Goal: Book appointment/travel/reservation

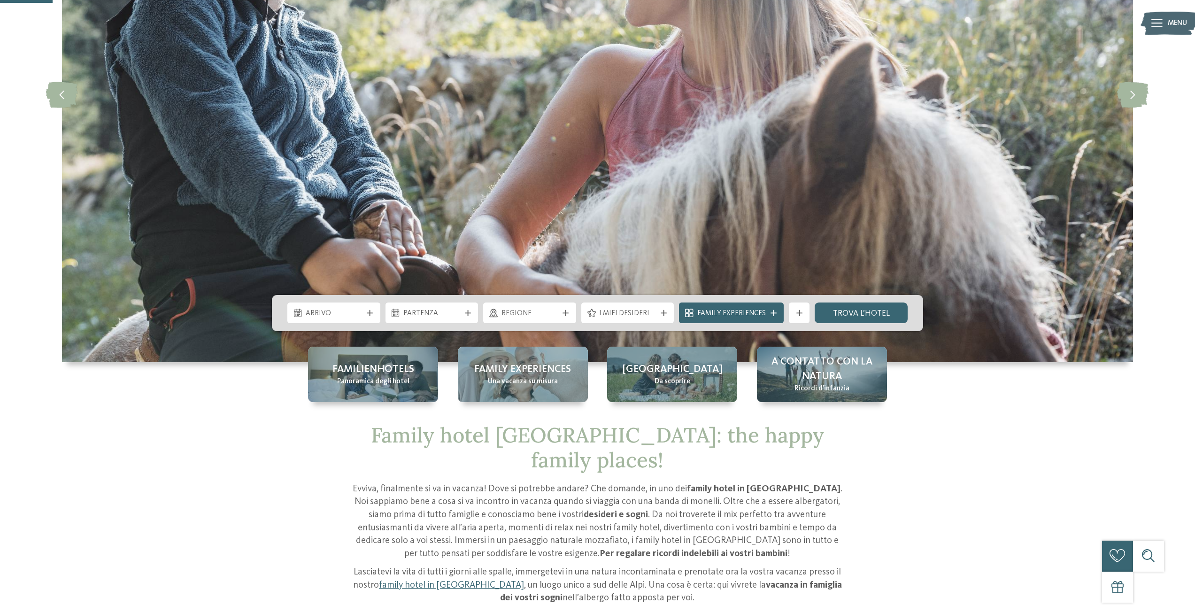
scroll to position [235, 0]
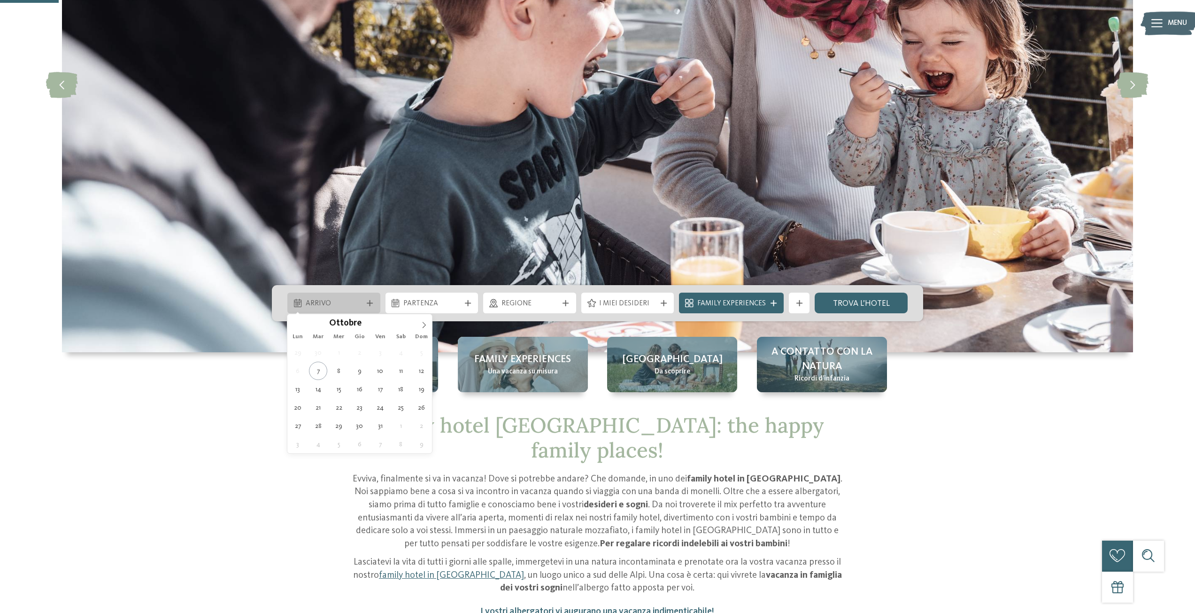
click at [368, 300] on icon at bounding box center [370, 303] width 6 height 6
click at [424, 324] on icon at bounding box center [424, 325] width 7 height 7
type input "****"
click at [424, 324] on icon at bounding box center [424, 325] width 7 height 7
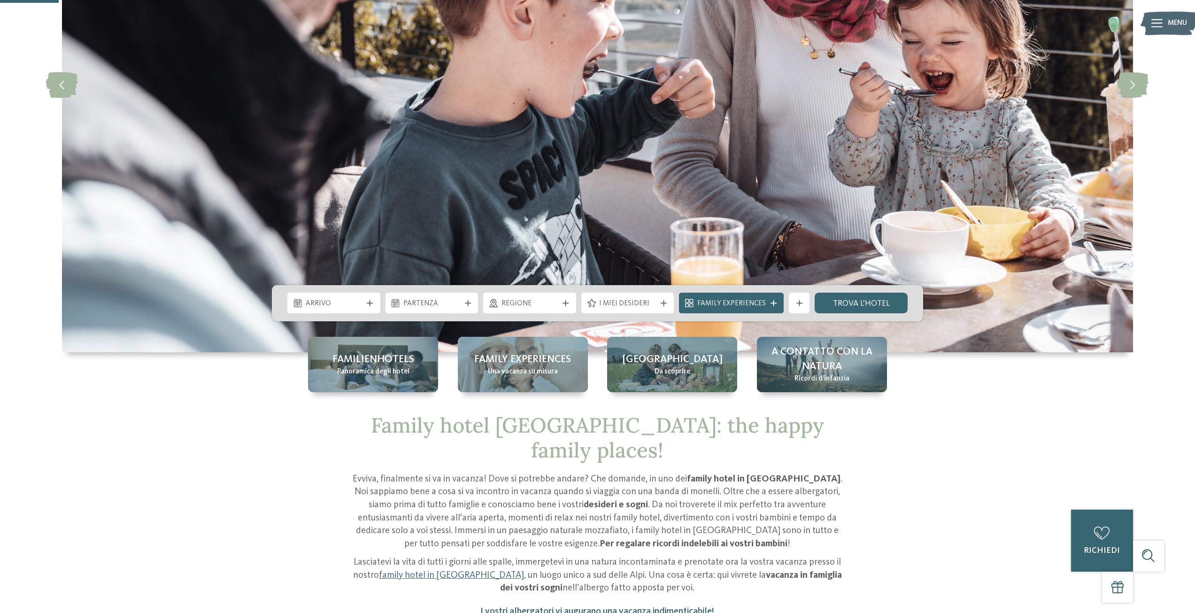
click at [209, 356] on div "slide 2 of 5" at bounding box center [597, 104] width 1195 height 575
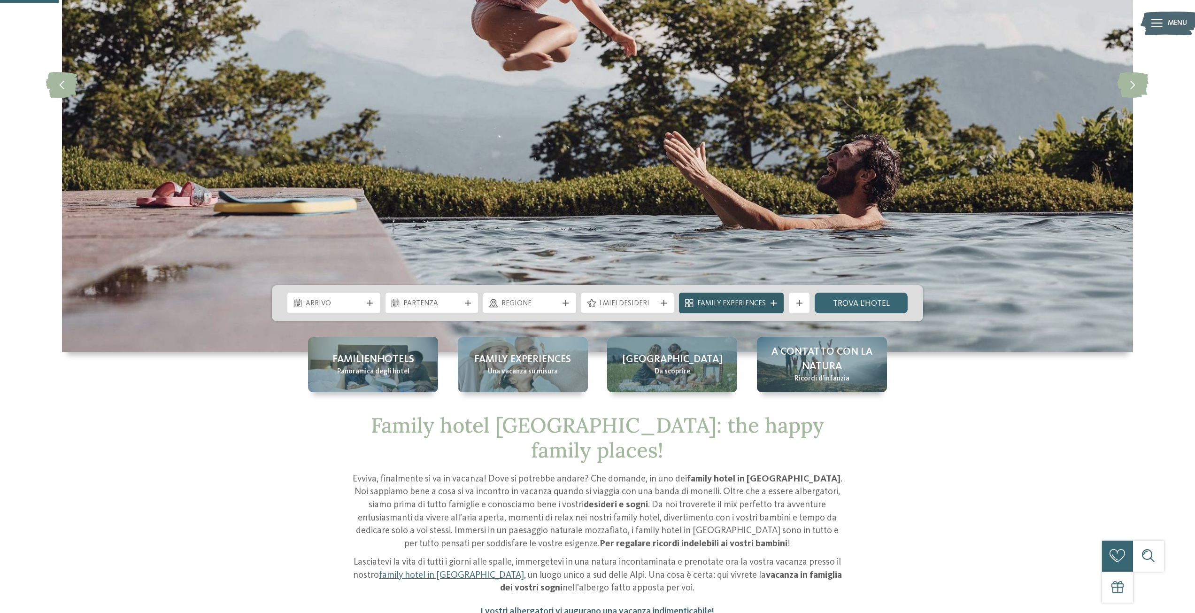
click at [761, 301] on span "Family Experiences" at bounding box center [731, 304] width 69 height 10
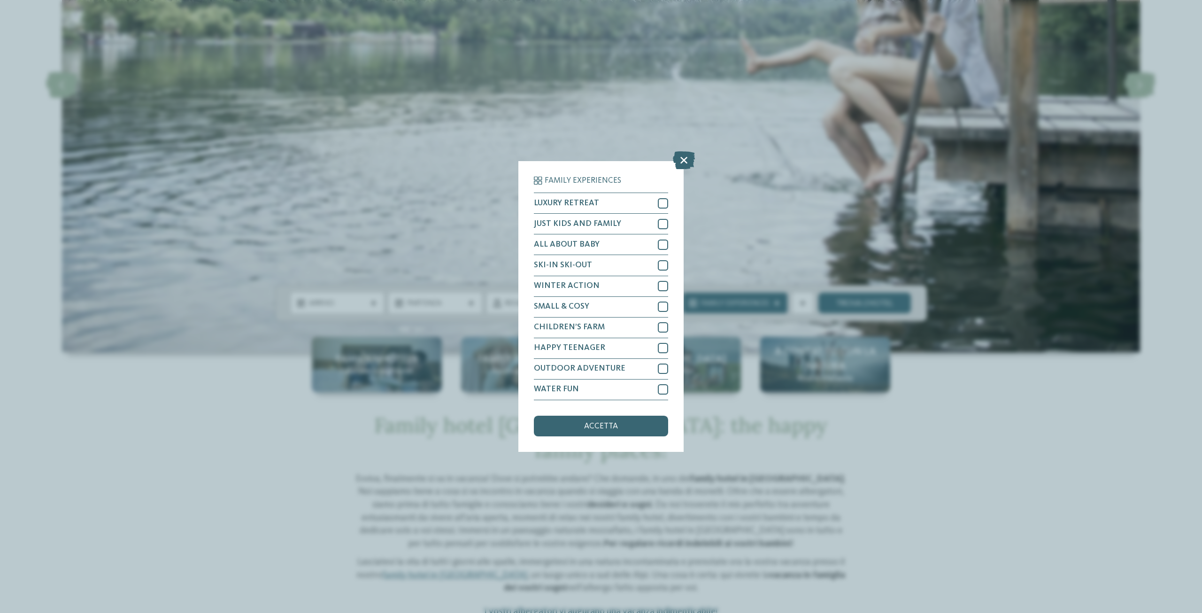
drag, startPoint x: 203, startPoint y: 343, endPoint x: 209, endPoint y: 340, distance: 7.2
click at [205, 342] on div "Family Experiences LUXURY RETREAT JUST KIDS AND FAMILY" at bounding box center [601, 306] width 1202 height 613
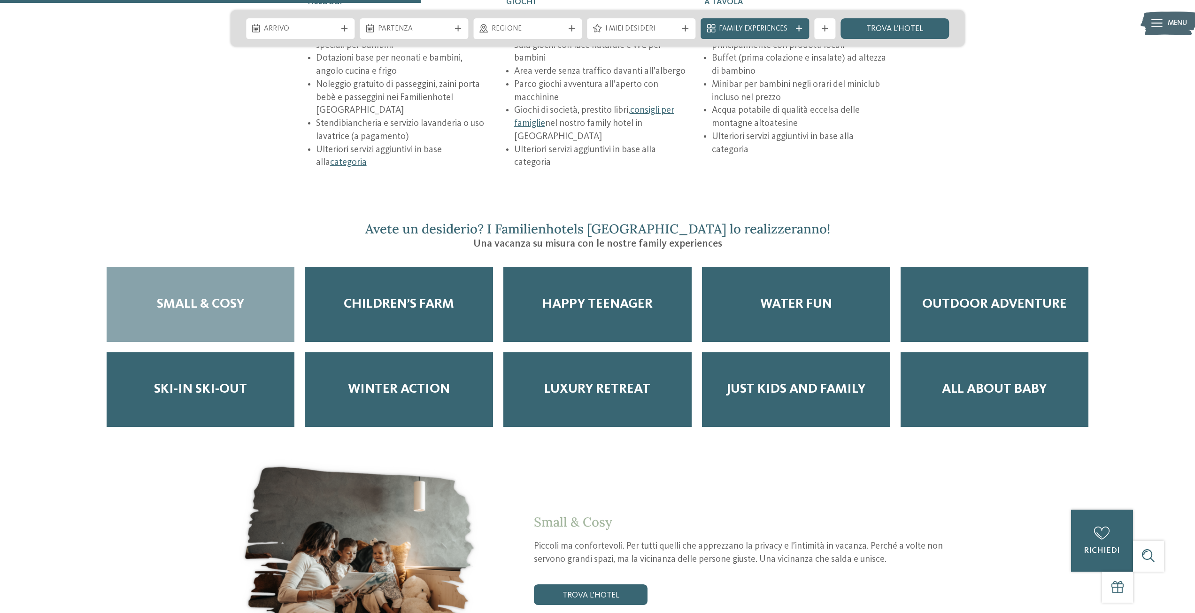
scroll to position [1784, 0]
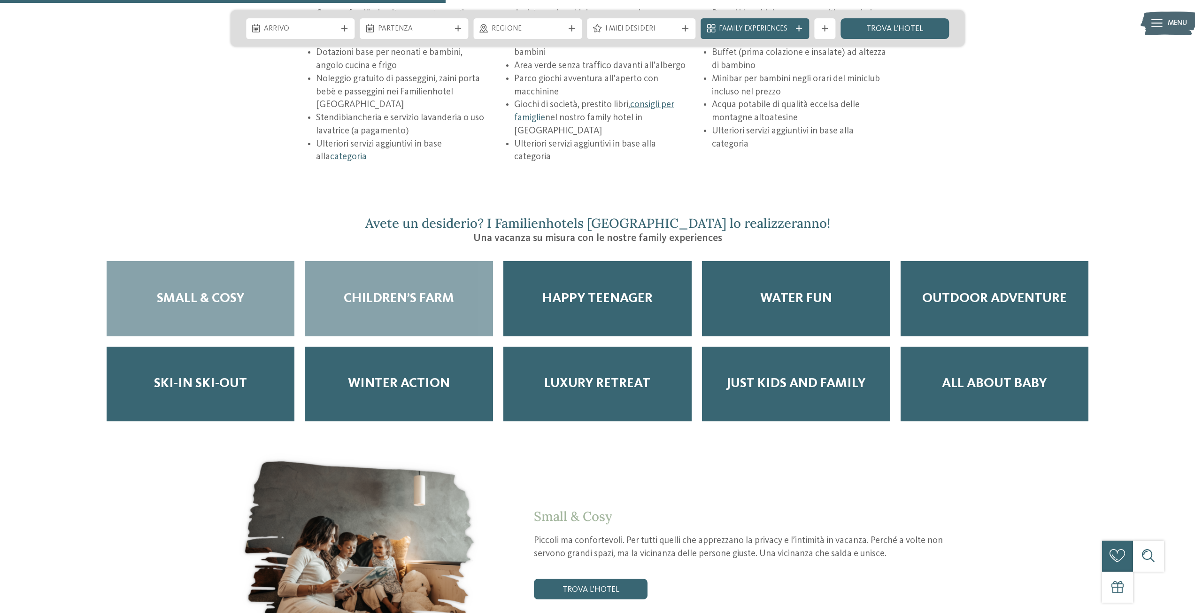
click at [360, 291] on span "Children’s Farm" at bounding box center [399, 299] width 110 height 16
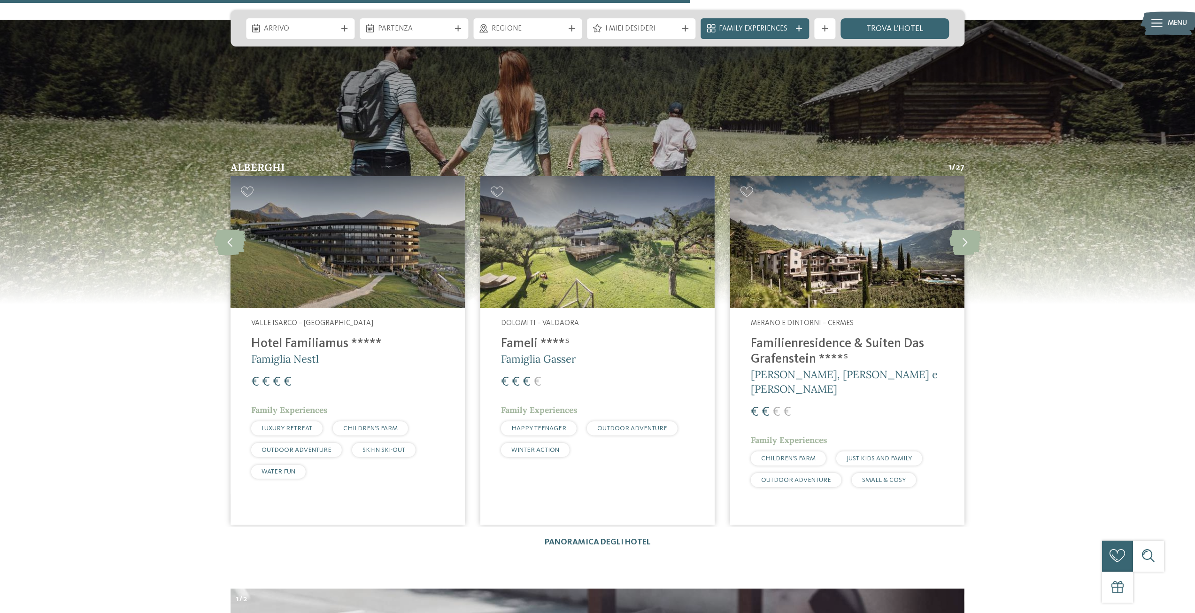
scroll to position [2958, 0]
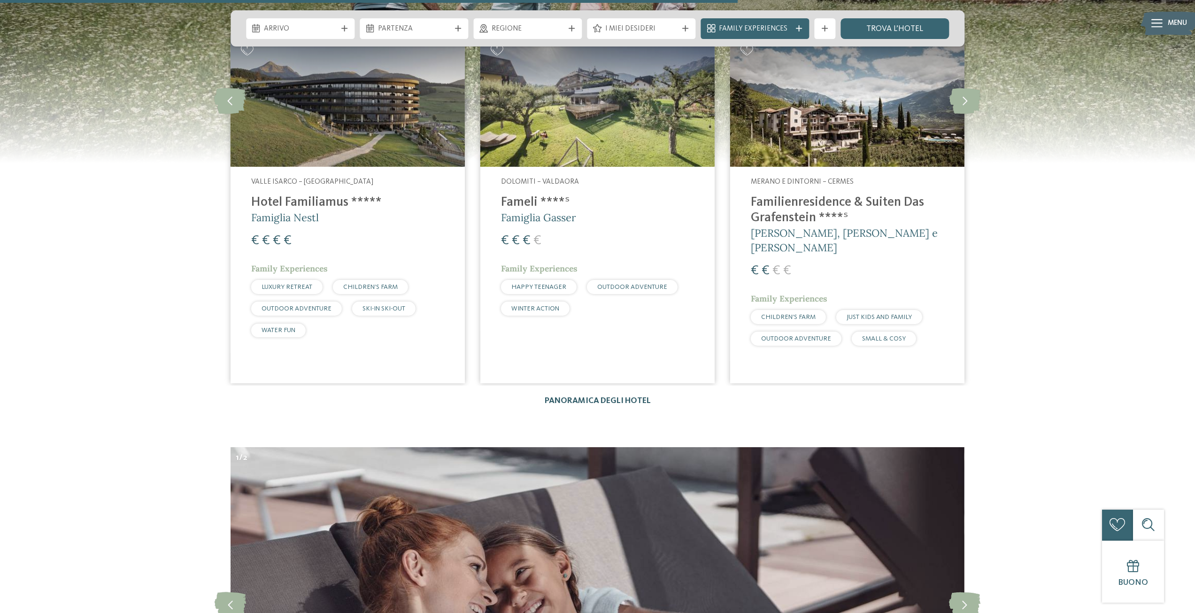
click at [623, 397] on link "Panoramica degli hotel" at bounding box center [598, 401] width 106 height 8
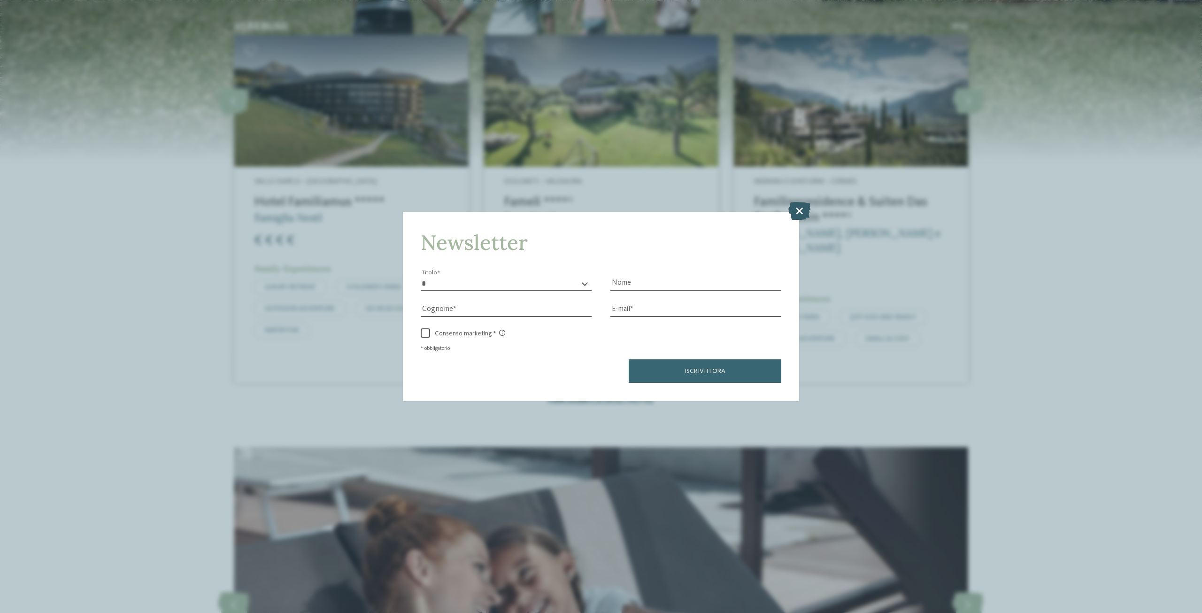
click at [802, 212] on icon at bounding box center [799, 211] width 22 height 18
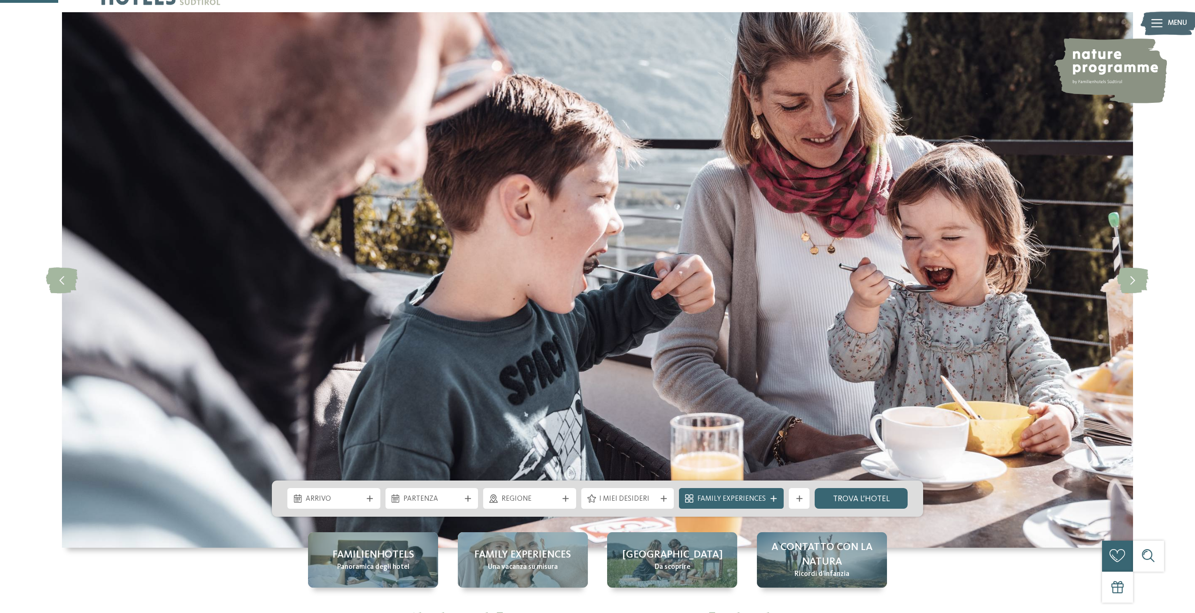
scroll to position [0, 0]
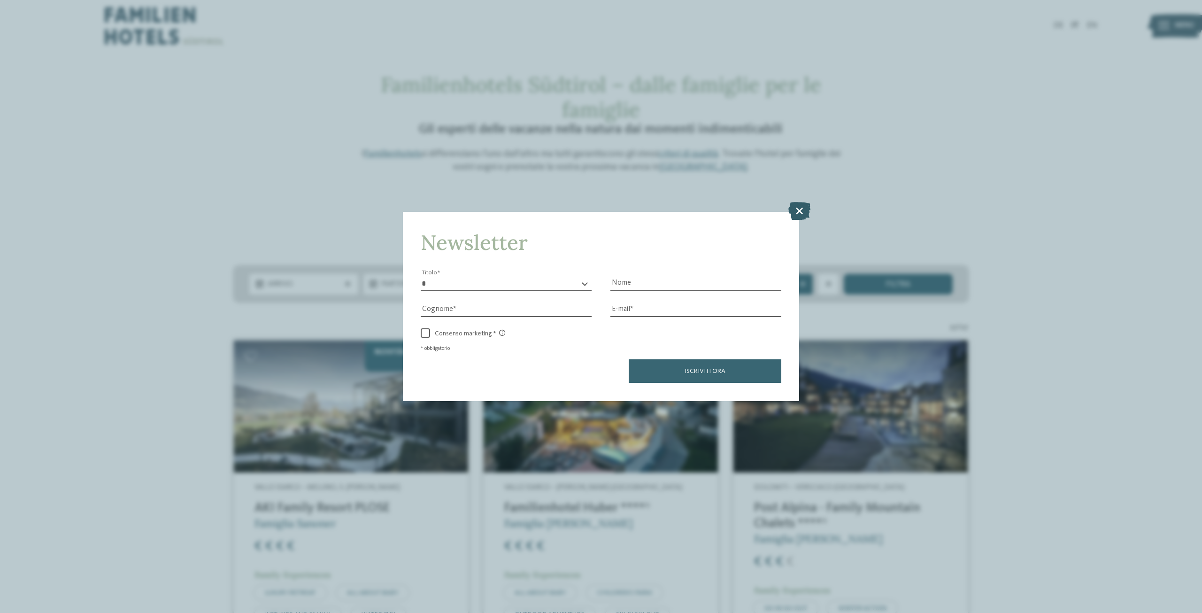
click at [798, 211] on icon at bounding box center [799, 211] width 22 height 18
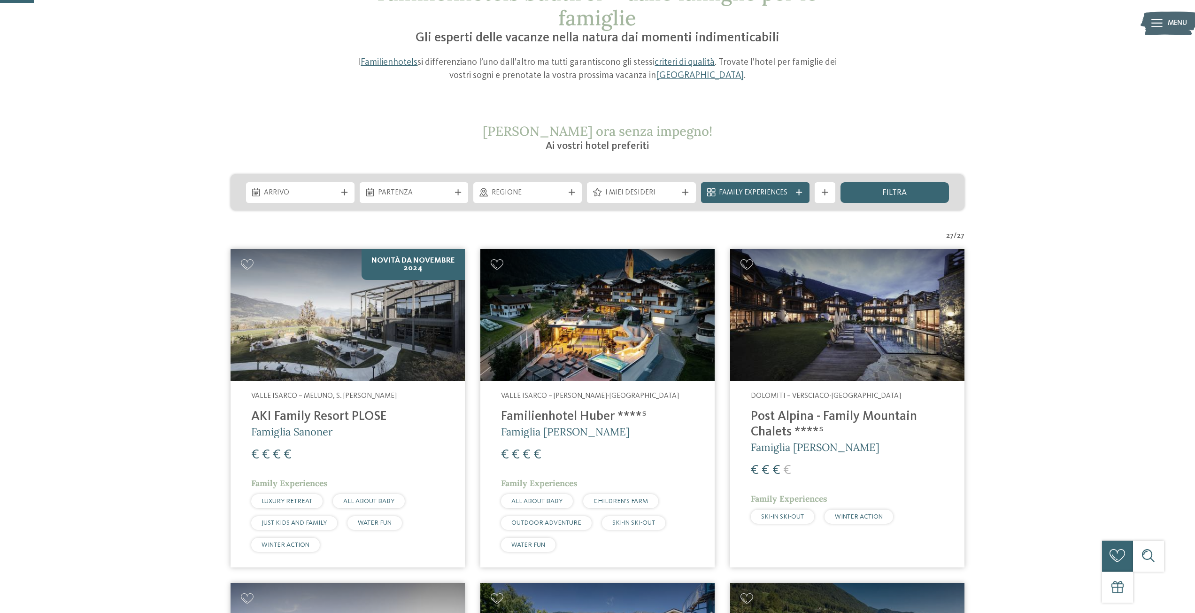
scroll to position [94, 0]
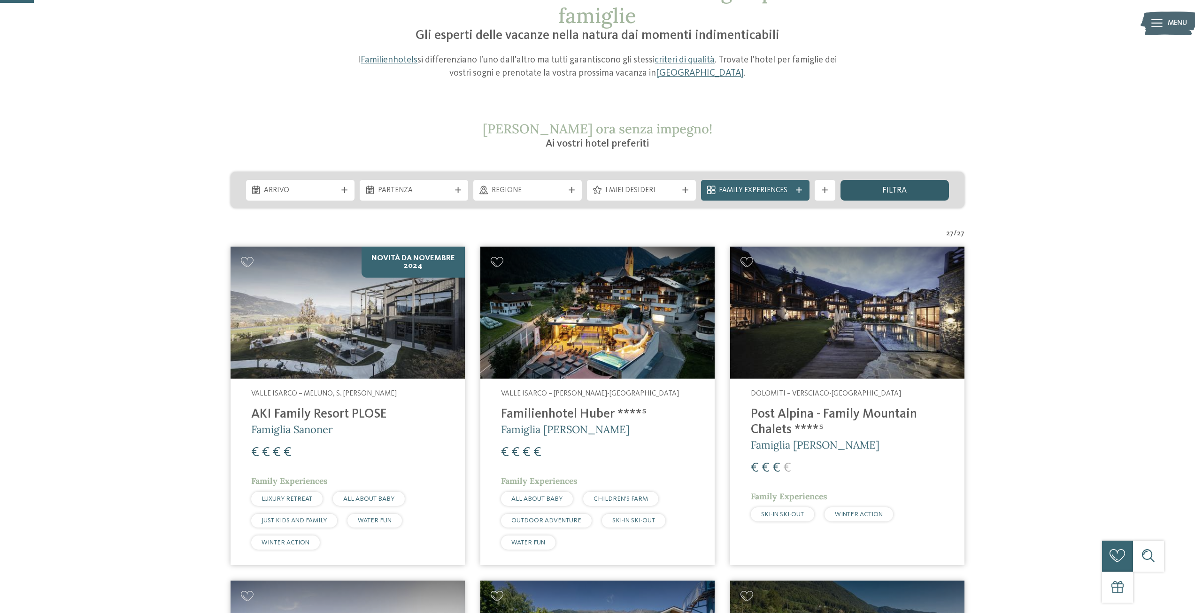
click at [880, 187] on div "filtra" at bounding box center [894, 190] width 108 height 21
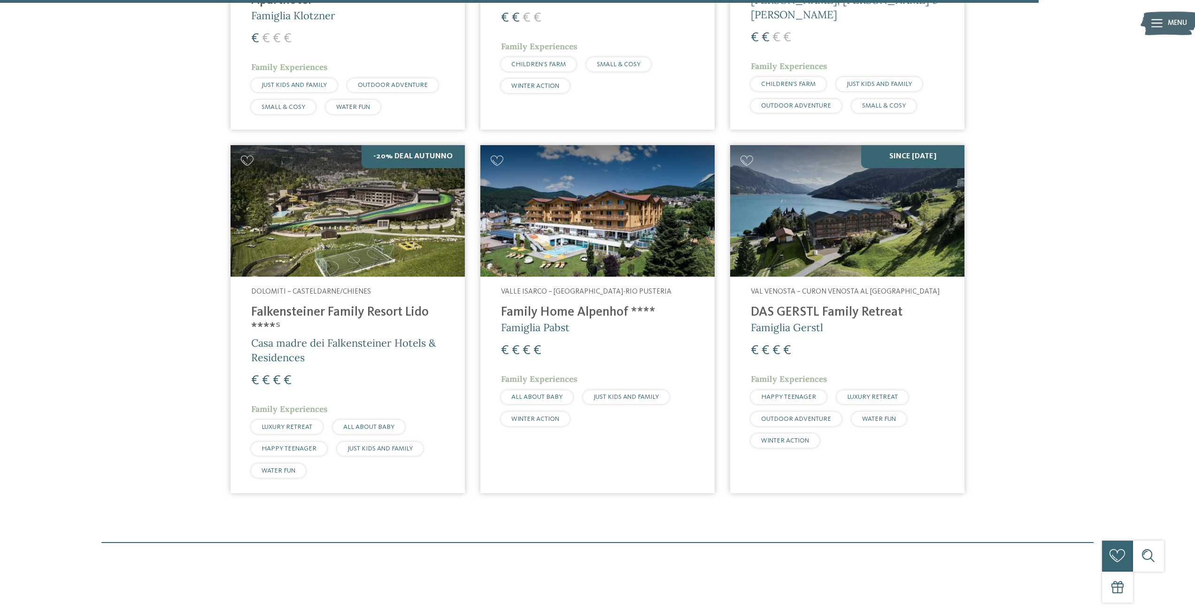
scroll to position [2911, 0]
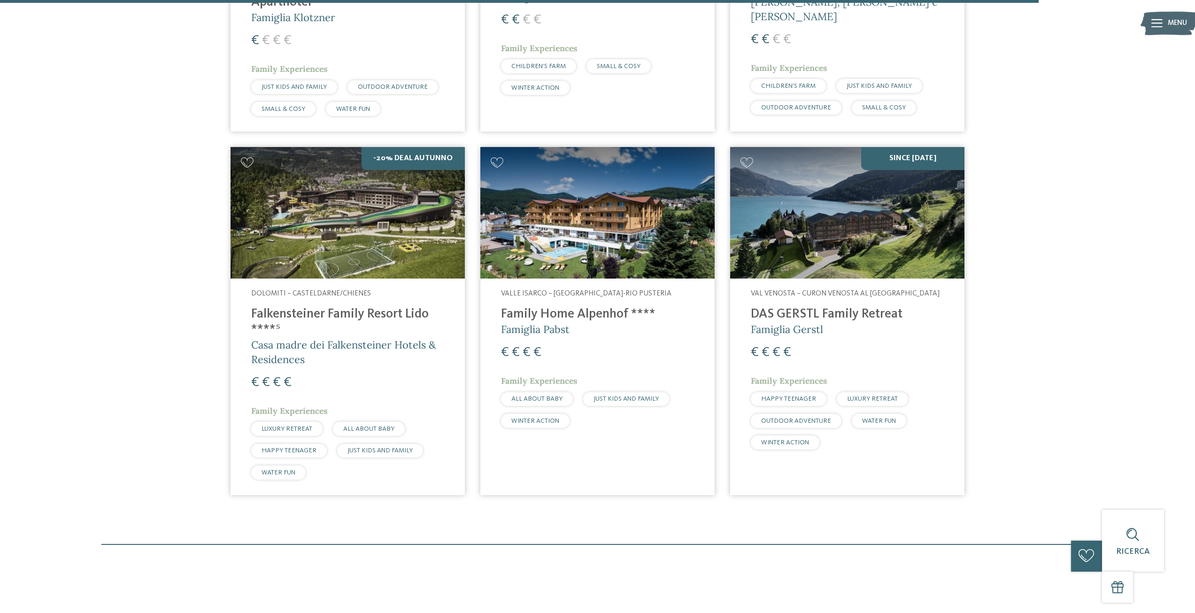
click at [367, 219] on img at bounding box center [348, 213] width 234 height 132
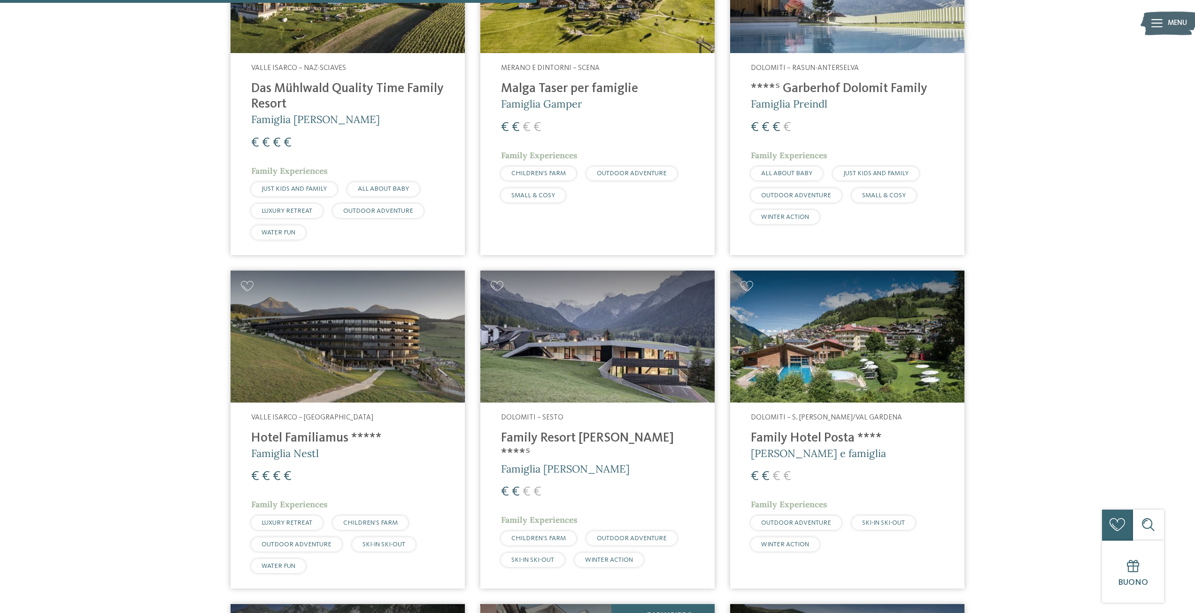
scroll to position [1409, 0]
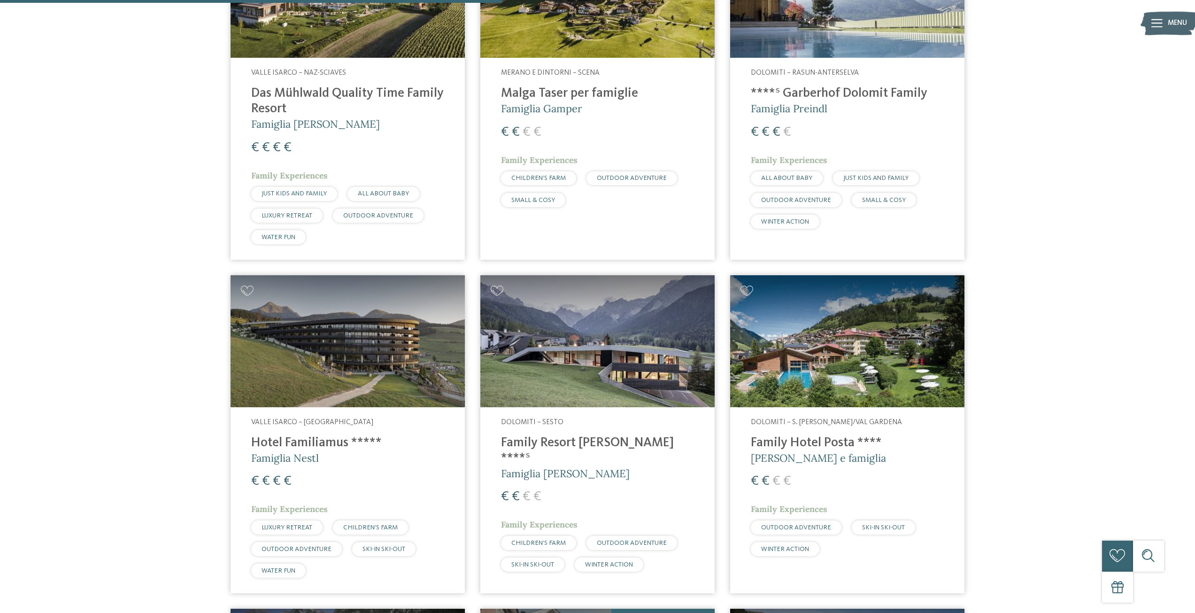
click at [379, 316] on img at bounding box center [348, 341] width 234 height 132
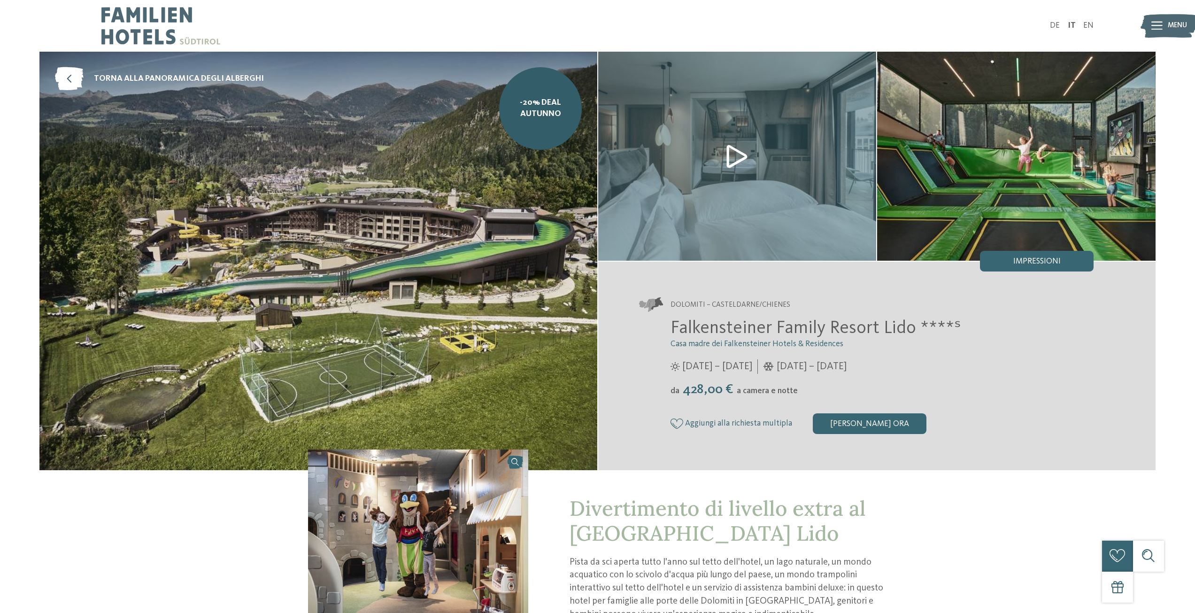
click at [376, 235] on img at bounding box center [318, 261] width 558 height 418
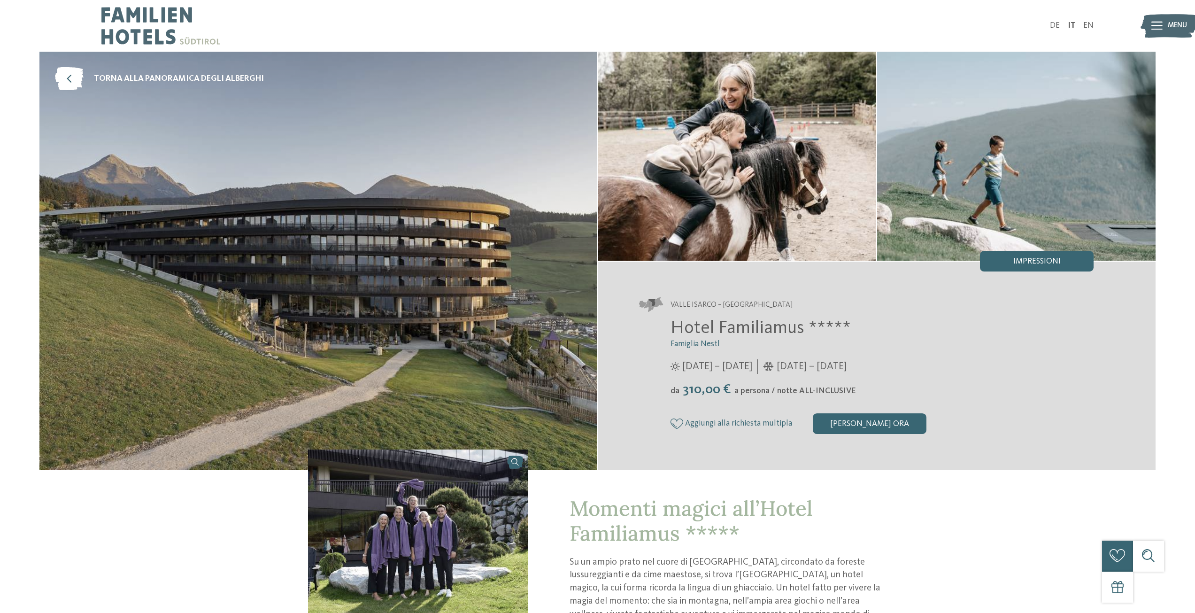
click at [469, 301] on img at bounding box center [318, 261] width 558 height 418
